Goal: Task Accomplishment & Management: Use online tool/utility

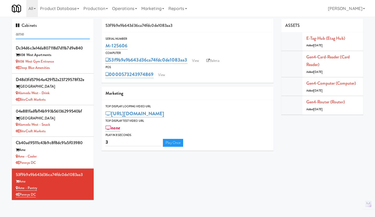
click at [54, 37] on input "ame" at bounding box center [53, 34] width 74 height 10
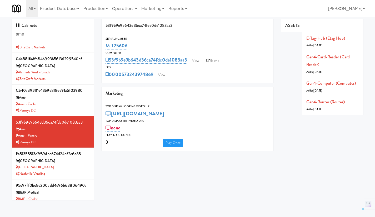
click at [54, 37] on input "ame" at bounding box center [53, 34] width 74 height 10
paste input "M-125577"
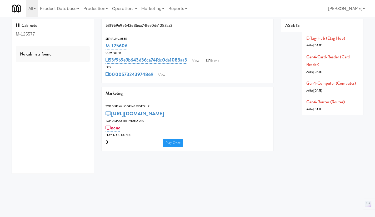
scroll to position [0, 0]
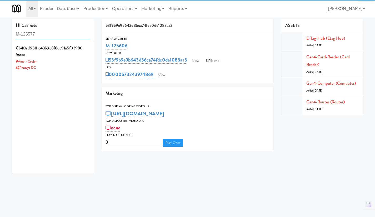
type input "M-125577"
click at [73, 66] on div "Pennys DC" at bounding box center [53, 68] width 74 height 7
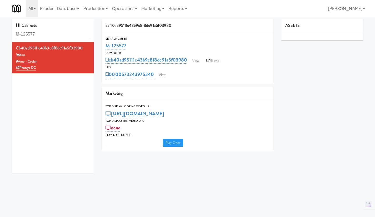
type input "3"
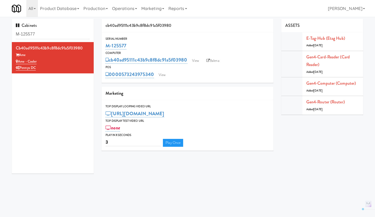
drag, startPoint x: 52, startPoint y: 61, endPoint x: 19, endPoint y: 62, distance: 32.9
click at [19, 62] on div "Ame - Cooler" at bounding box center [53, 61] width 74 height 7
copy link "Ame - Cooler"
drag, startPoint x: 136, startPoint y: 45, endPoint x: 105, endPoint y: 46, distance: 31.1
click at [105, 46] on div "Serial Number M-125577" at bounding box center [188, 43] width 172 height 14
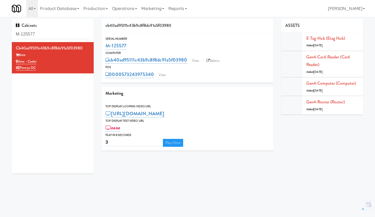
copy link "M-125577"
click at [36, 31] on input "M-125577" at bounding box center [53, 34] width 74 height 10
paste input "94"
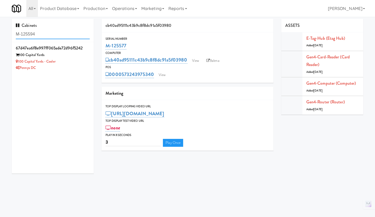
type input "M-125594"
click at [78, 69] on div "Pennys DC" at bounding box center [53, 68] width 74 height 7
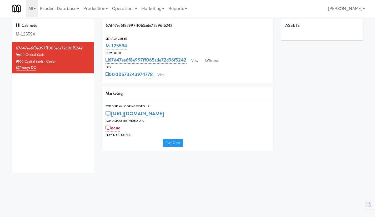
type input "3"
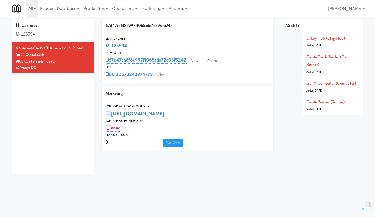
drag, startPoint x: 58, startPoint y: 64, endPoint x: 19, endPoint y: 62, distance: 39.8
click at [19, 62] on div "100 Capital Yards - Cooler" at bounding box center [53, 61] width 74 height 7
copy link "100 Capital Yards - Cooler"
drag, startPoint x: 139, startPoint y: 44, endPoint x: 107, endPoint y: 45, distance: 31.6
click at [107, 45] on div "M-125594" at bounding box center [188, 45] width 164 height 9
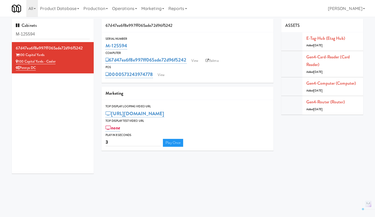
copy link "M-125594"
